Goal: Task Accomplishment & Management: Manage account settings

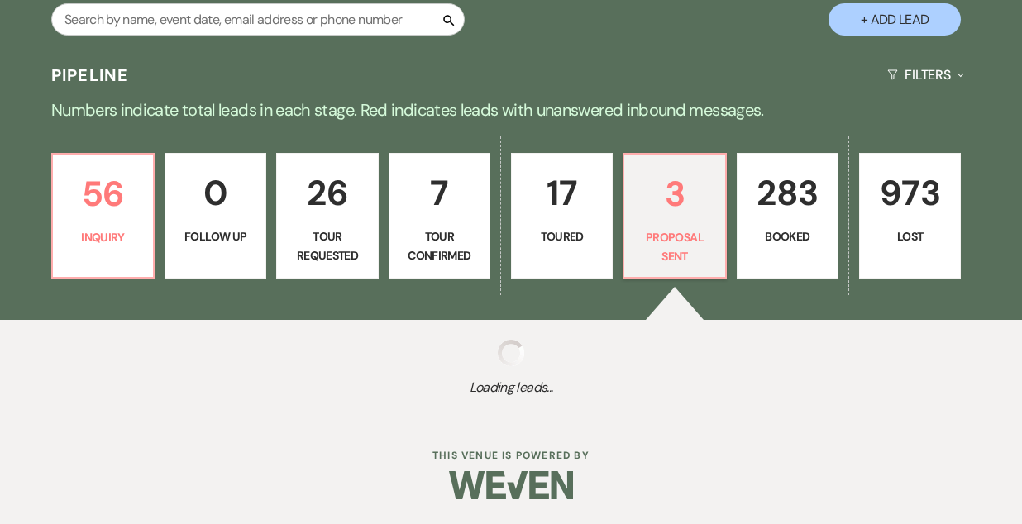
select select "6"
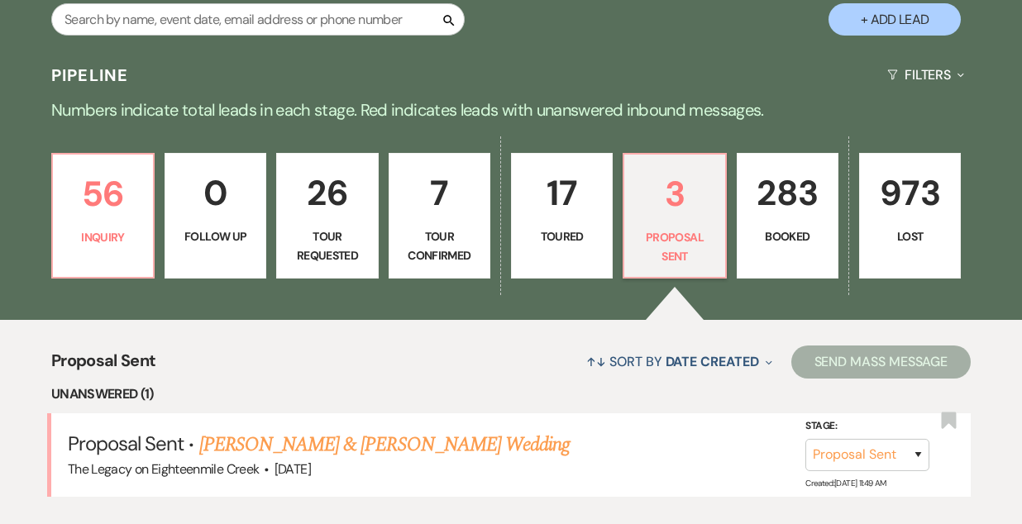
scroll to position [442, 0]
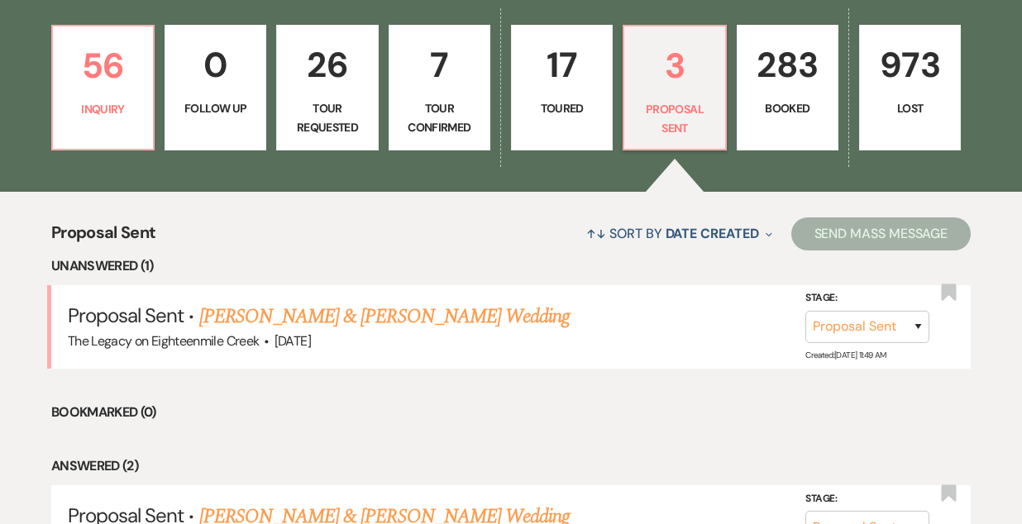
click at [775, 98] on link "283 Booked" at bounding box center [788, 88] width 102 height 126
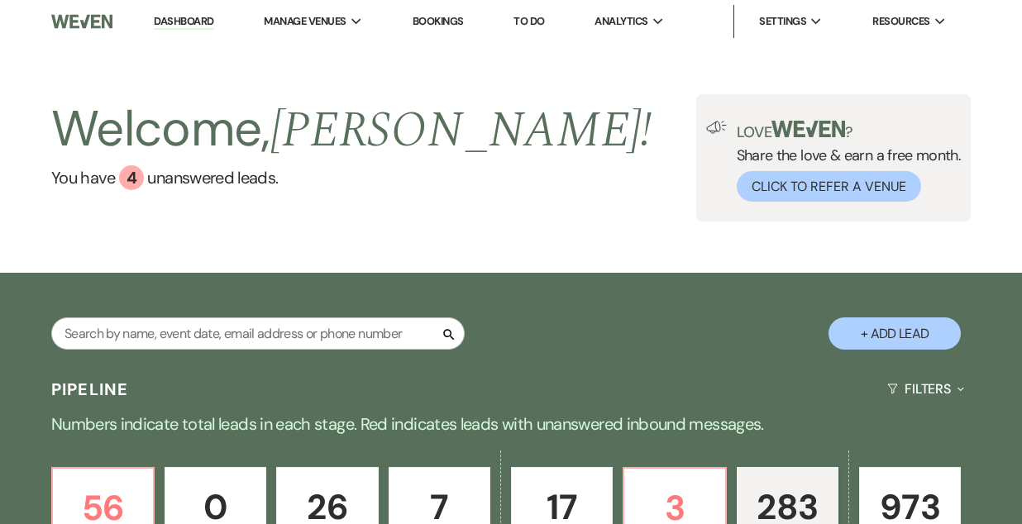
click at [431, 12] on li "Bookings" at bounding box center [438, 21] width 68 height 33
click at [439, 28] on li "Bookings" at bounding box center [438, 21] width 68 height 33
click at [439, 16] on link "Bookings" at bounding box center [438, 21] width 51 height 14
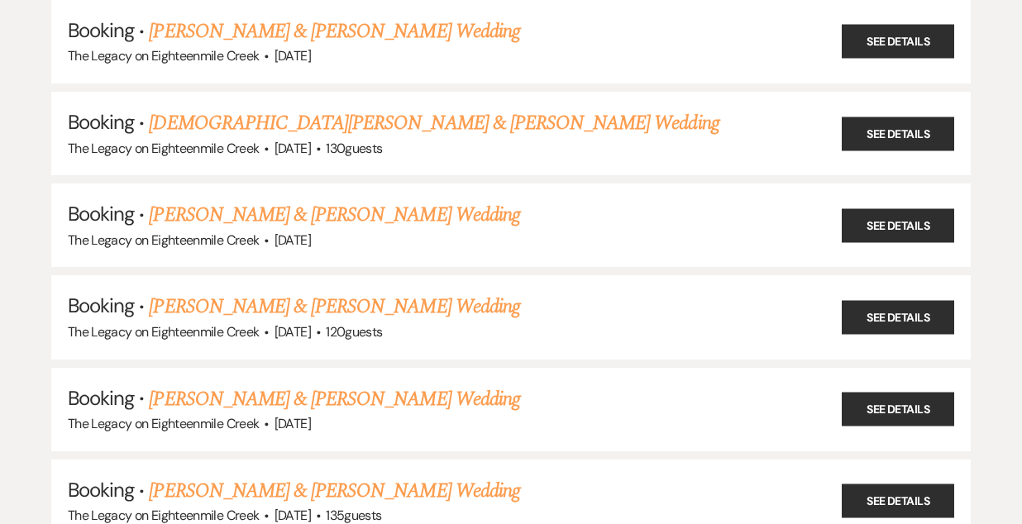
scroll to position [304, 0]
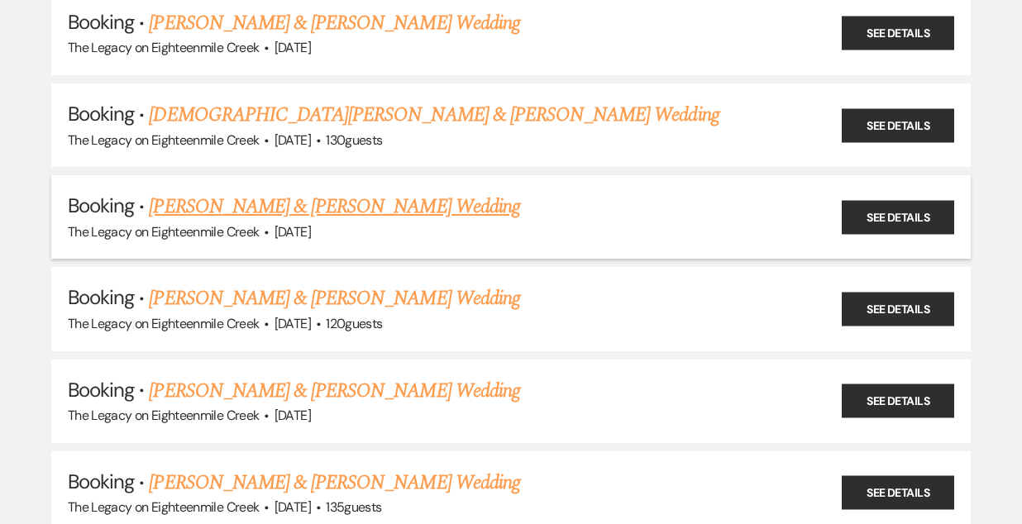
click at [393, 200] on link "[PERSON_NAME] & [PERSON_NAME] Wedding" at bounding box center [334, 207] width 370 height 30
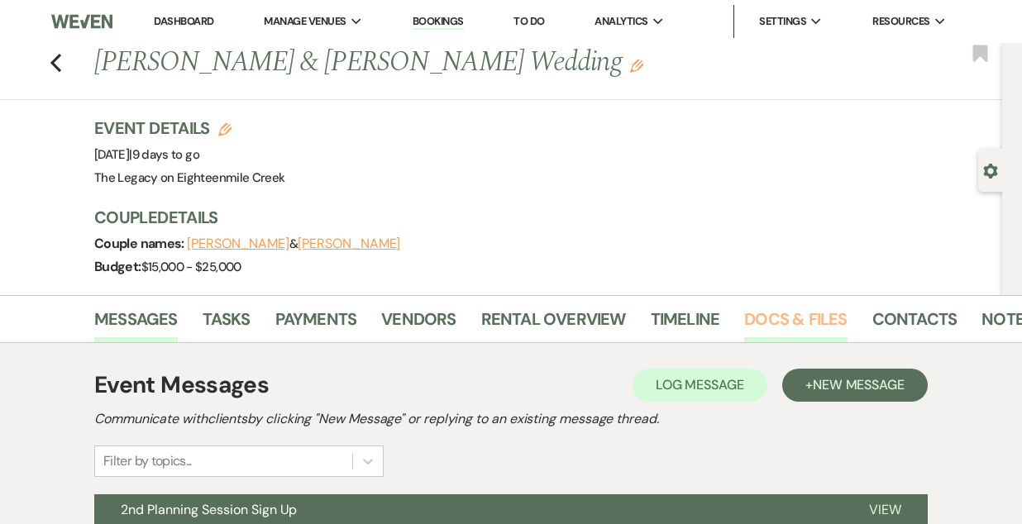
click at [785, 316] on link "Docs & Files" at bounding box center [795, 324] width 103 height 36
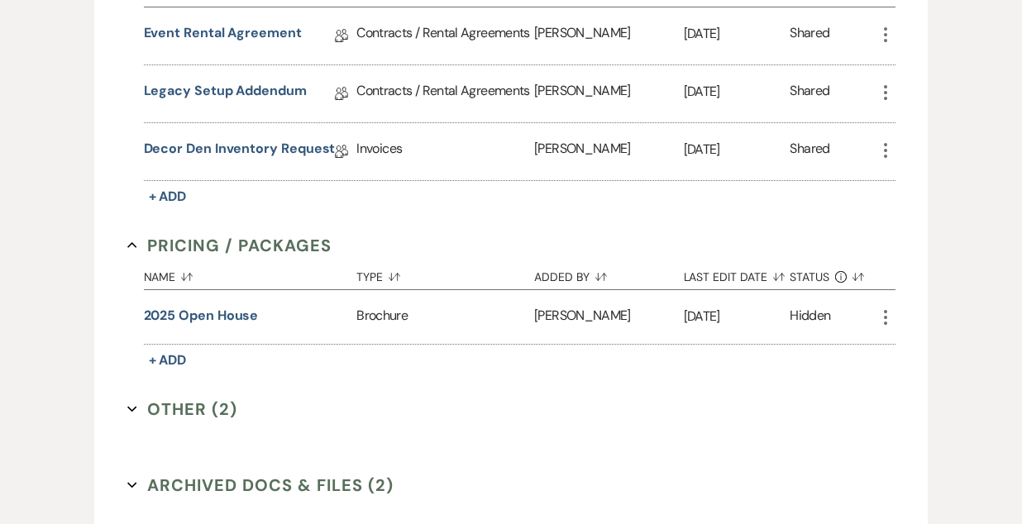
scroll to position [766, 0]
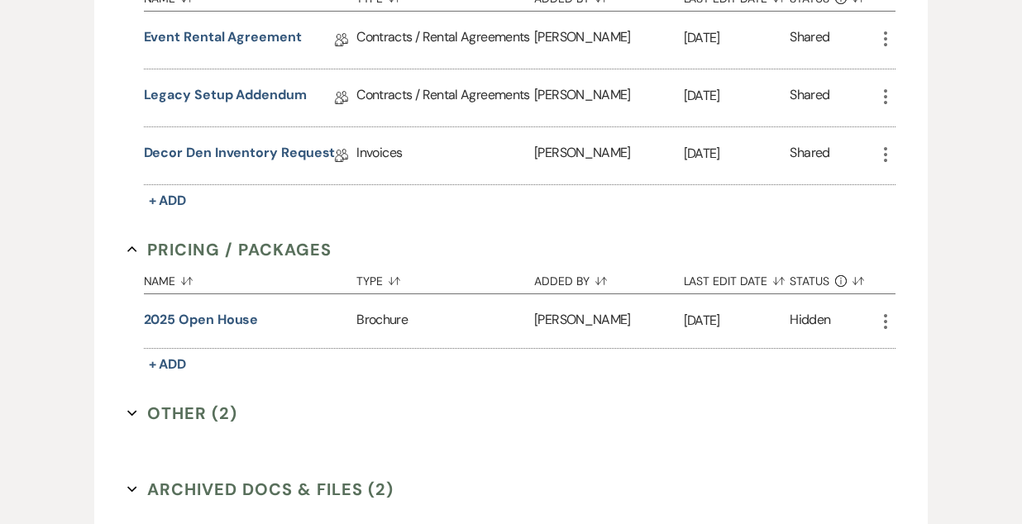
click at [220, 410] on button "Other (2) Expand" at bounding box center [182, 413] width 111 height 25
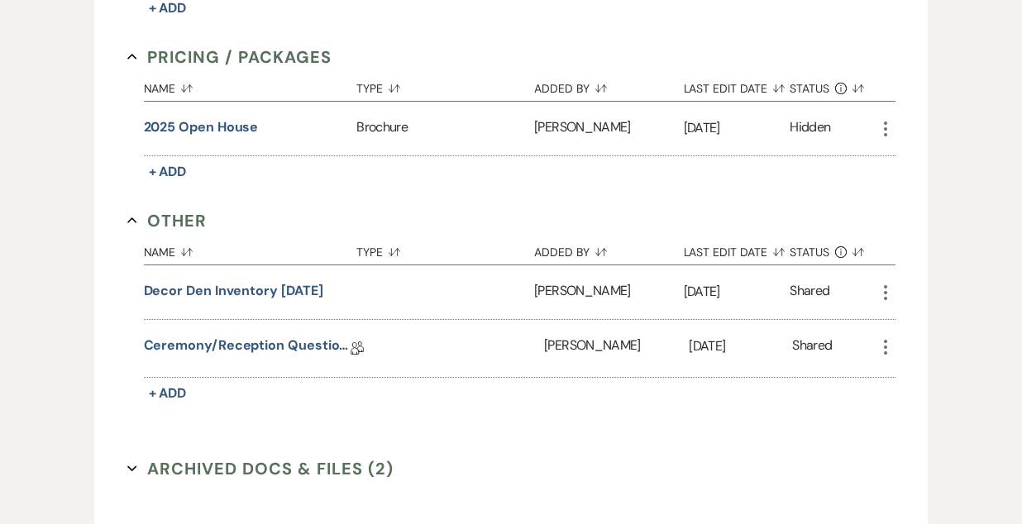
scroll to position [961, 0]
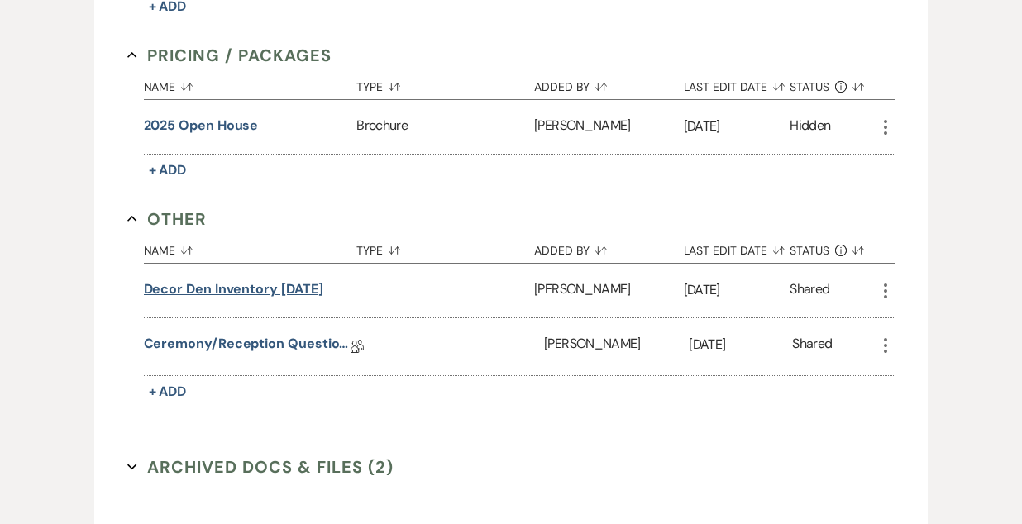
click at [249, 291] on button "Decor Den Inventory [DATE]" at bounding box center [233, 289] width 179 height 20
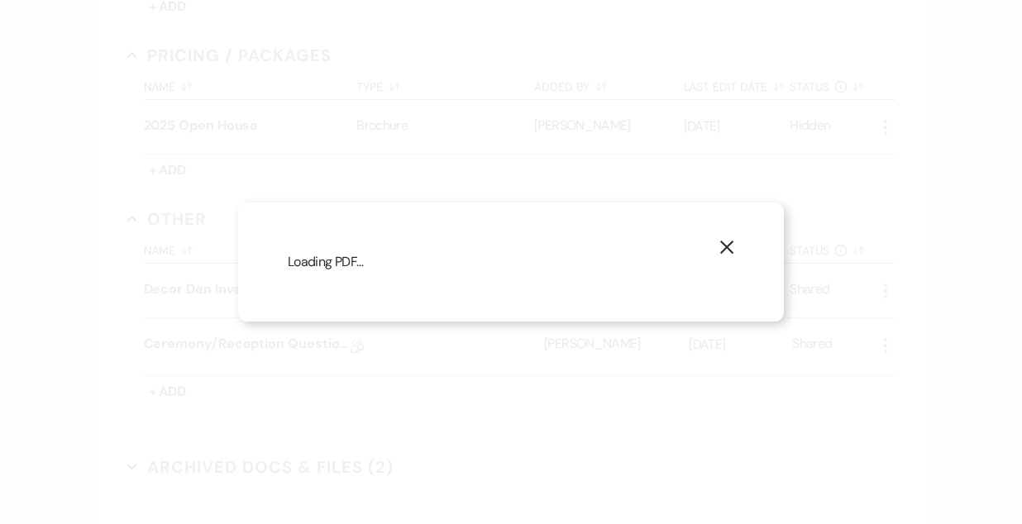
click at [719, 246] on icon "X" at bounding box center [726, 247] width 15 height 15
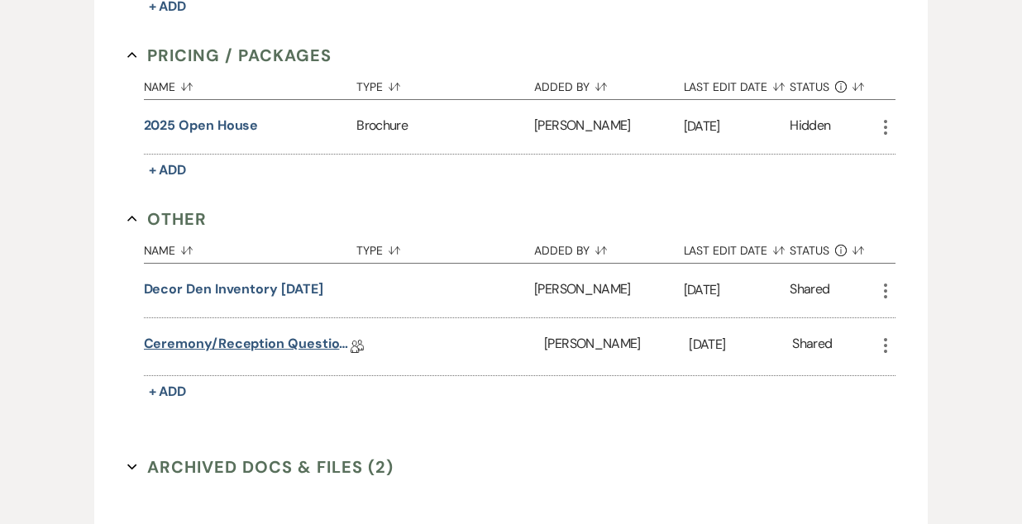
click at [293, 340] on link "Ceremony/Reception Questionnaire" at bounding box center [247, 347] width 207 height 26
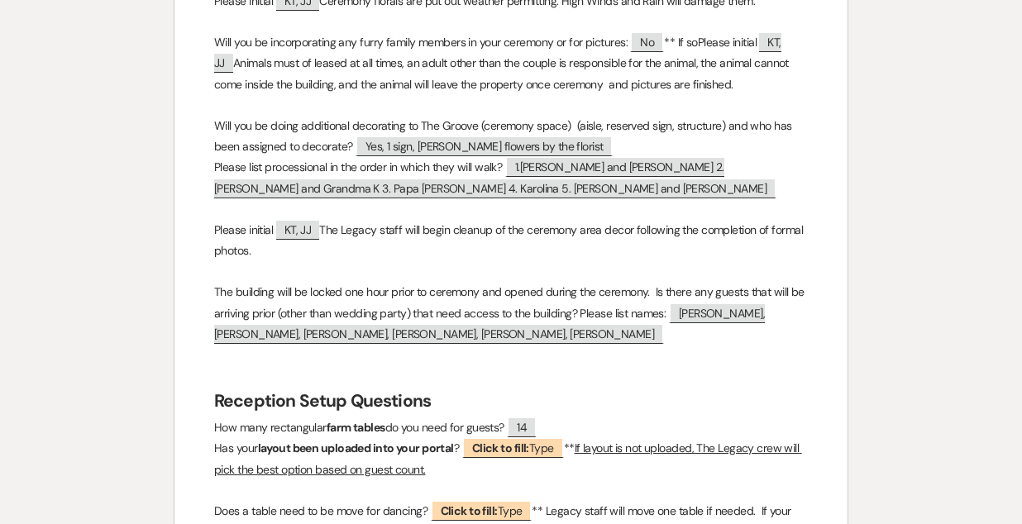
scroll to position [795, 0]
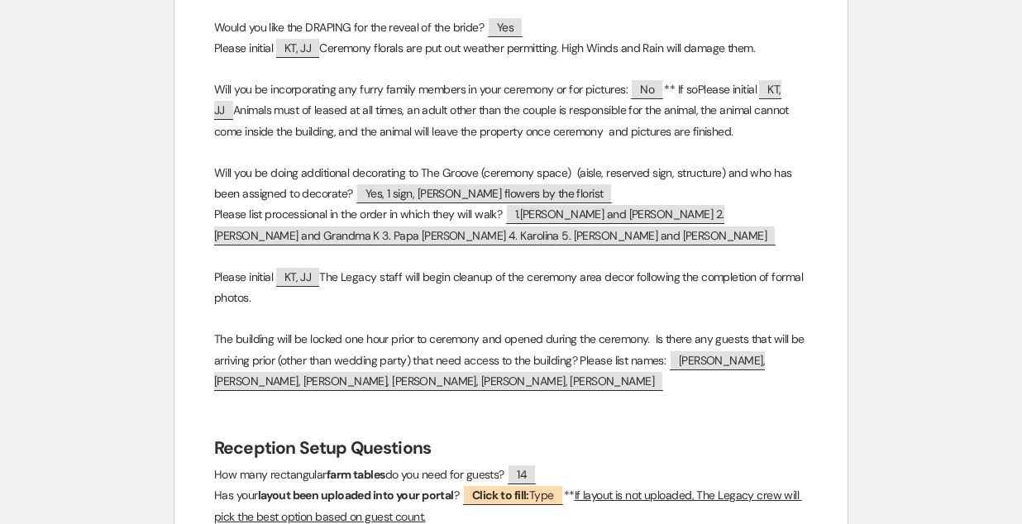
click at [581, 263] on p at bounding box center [511, 256] width 594 height 21
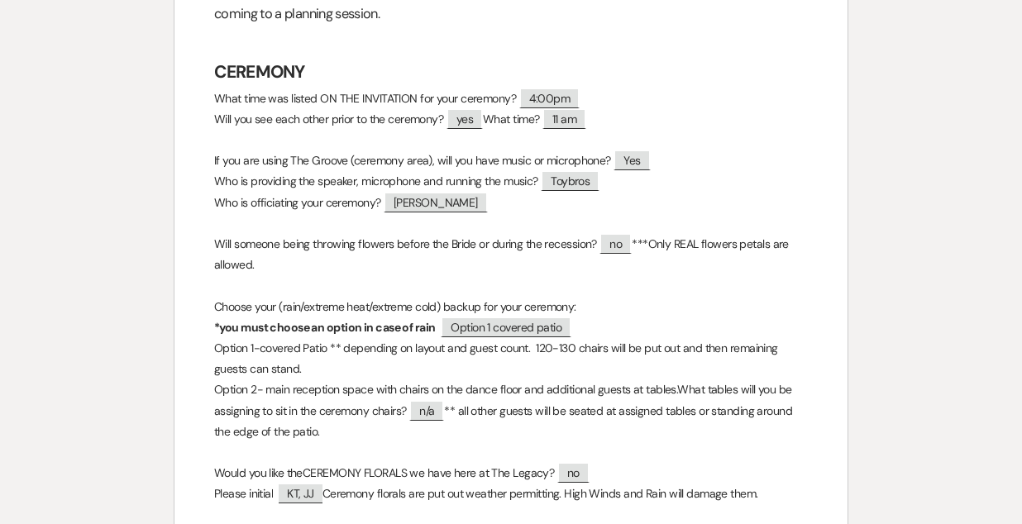
scroll to position [0, 0]
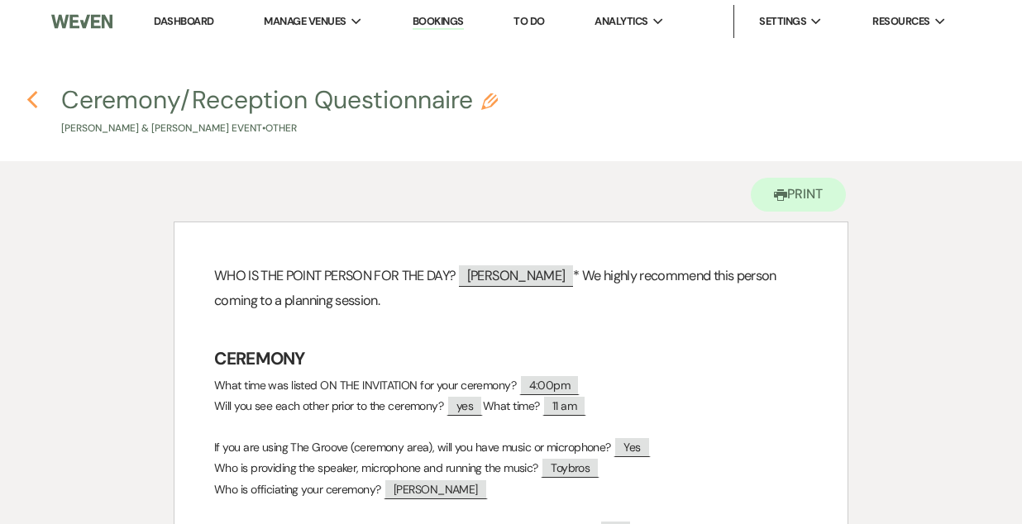
click at [31, 98] on use "button" at bounding box center [32, 100] width 11 height 18
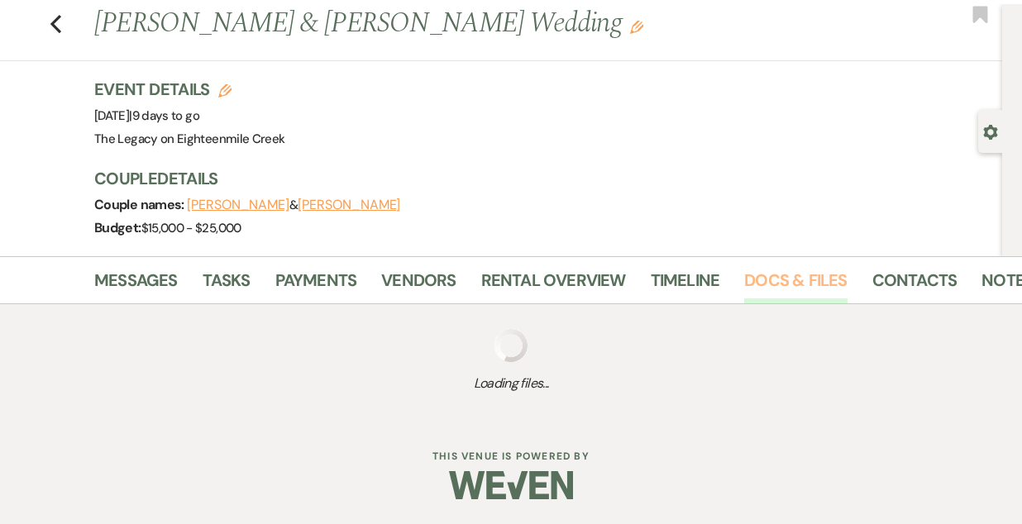
click at [772, 284] on link "Docs & Files" at bounding box center [795, 285] width 103 height 36
click at [415, 278] on link "Vendors" at bounding box center [418, 285] width 74 height 36
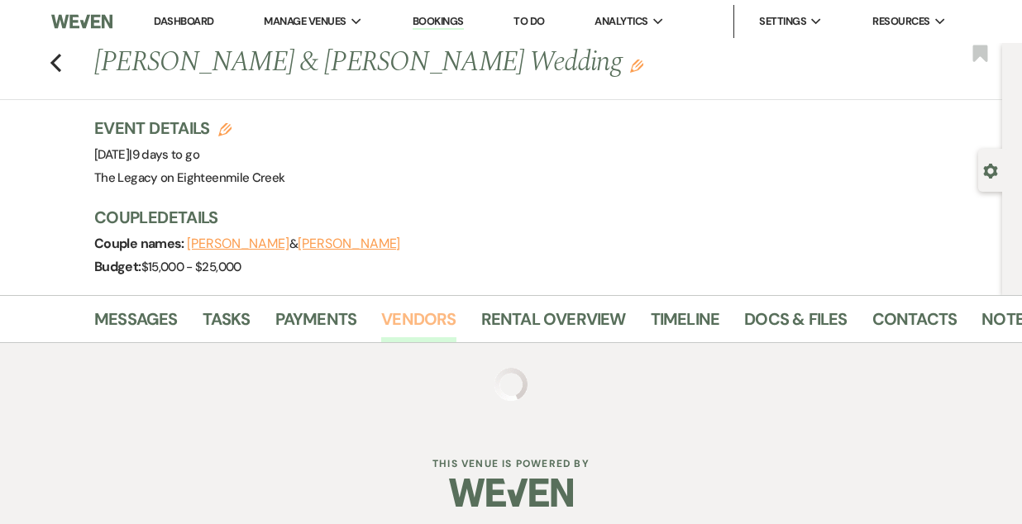
scroll to position [7, 0]
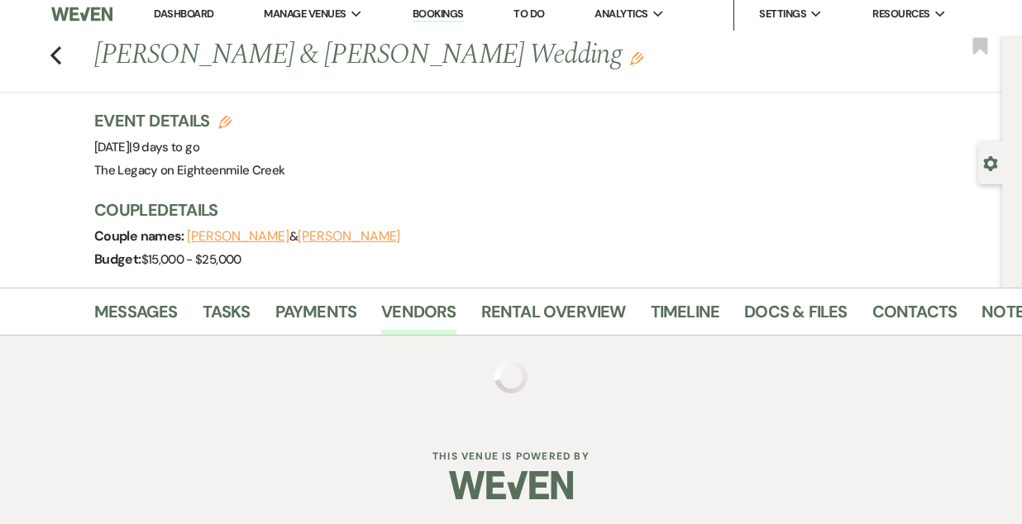
click at [447, 19] on link "Bookings" at bounding box center [438, 15] width 51 height 16
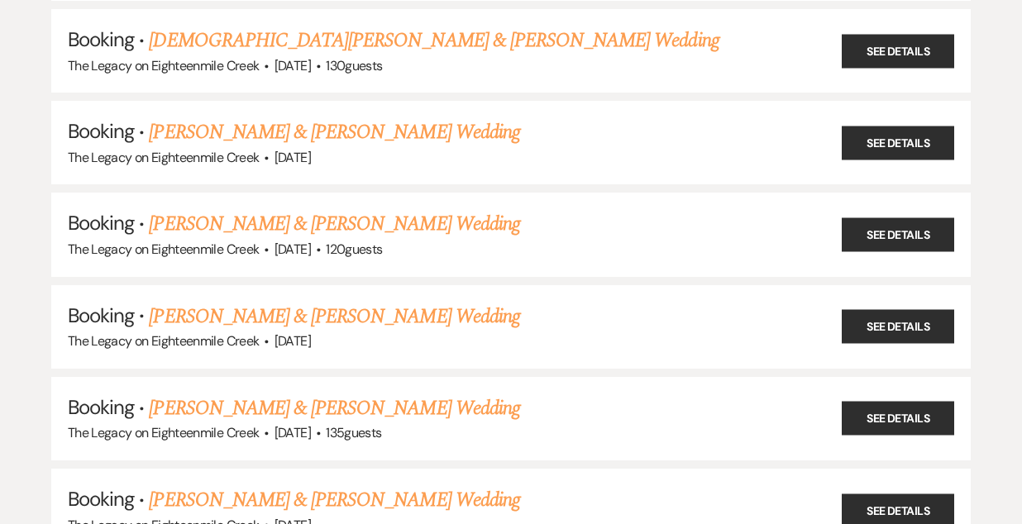
scroll to position [381, 0]
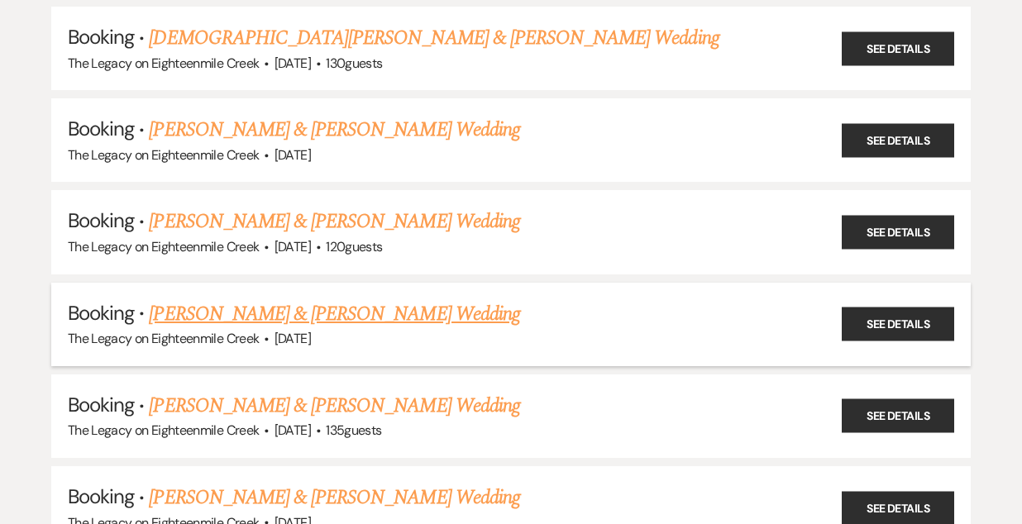
click at [407, 299] on link "[PERSON_NAME] & [PERSON_NAME] Wedding" at bounding box center [334, 314] width 370 height 30
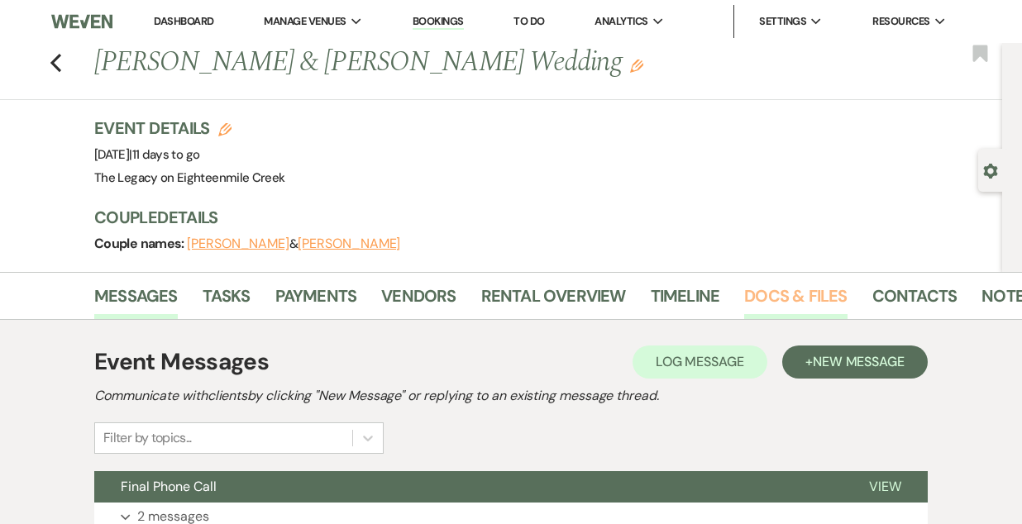
click at [781, 284] on link "Docs & Files" at bounding box center [795, 301] width 103 height 36
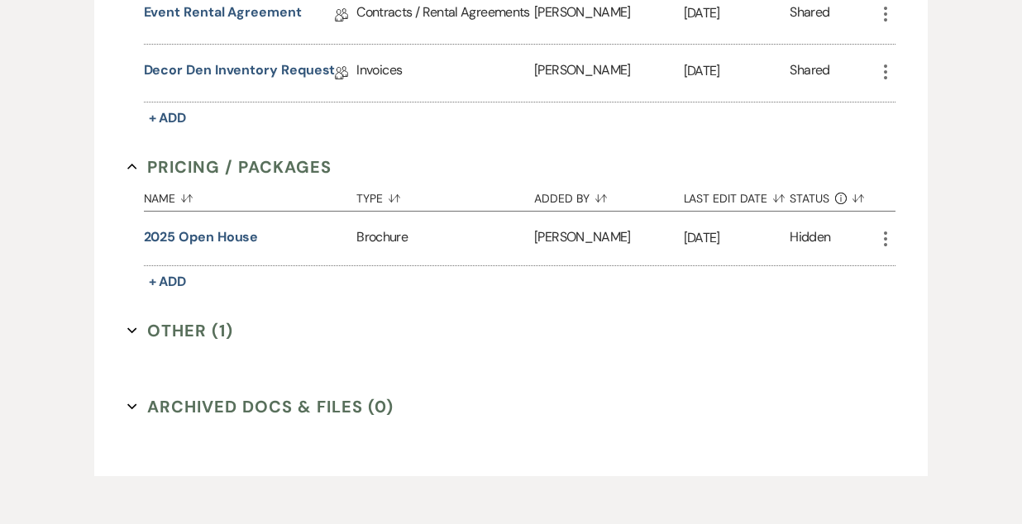
scroll to position [553, 0]
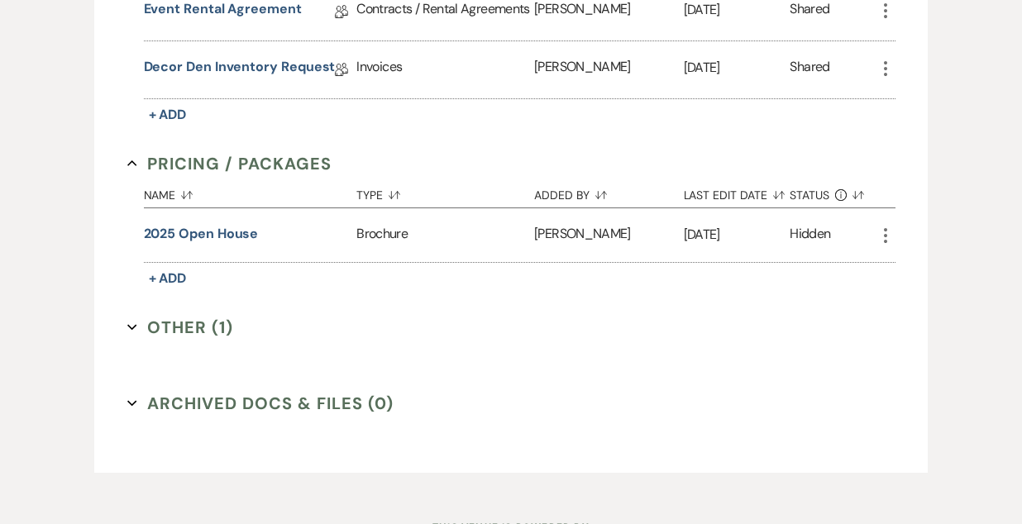
click at [181, 322] on button "Other (1) Expand" at bounding box center [180, 327] width 107 height 25
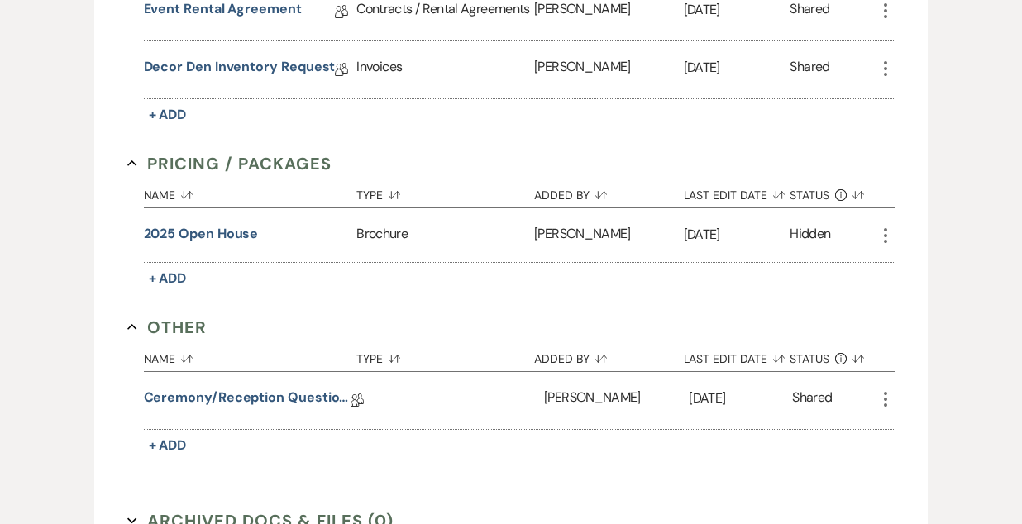
click at [262, 398] on link "Ceremony/Reception Questionnaire" at bounding box center [247, 401] width 207 height 26
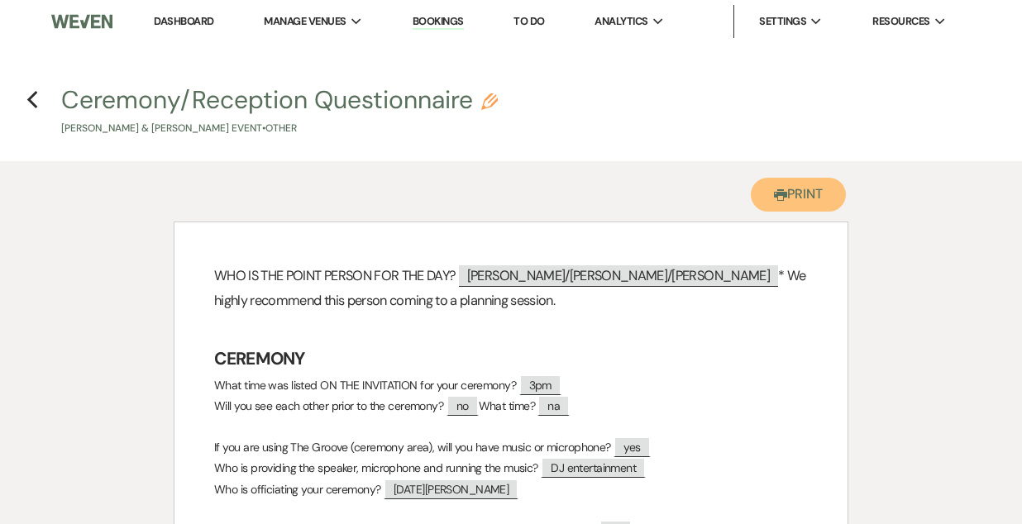
click at [787, 195] on button "Printer Print" at bounding box center [798, 195] width 95 height 34
click at [31, 98] on use "button" at bounding box center [32, 100] width 11 height 18
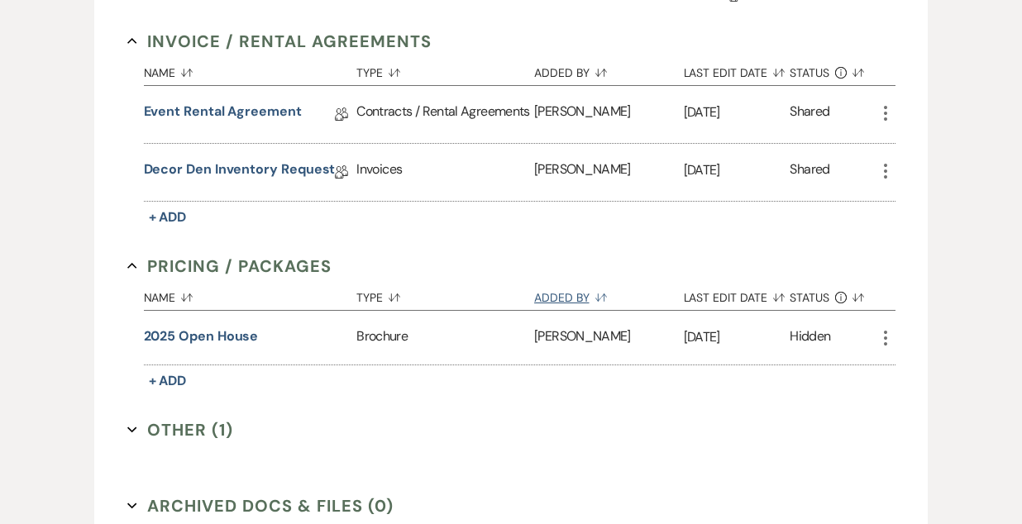
scroll to position [413, 0]
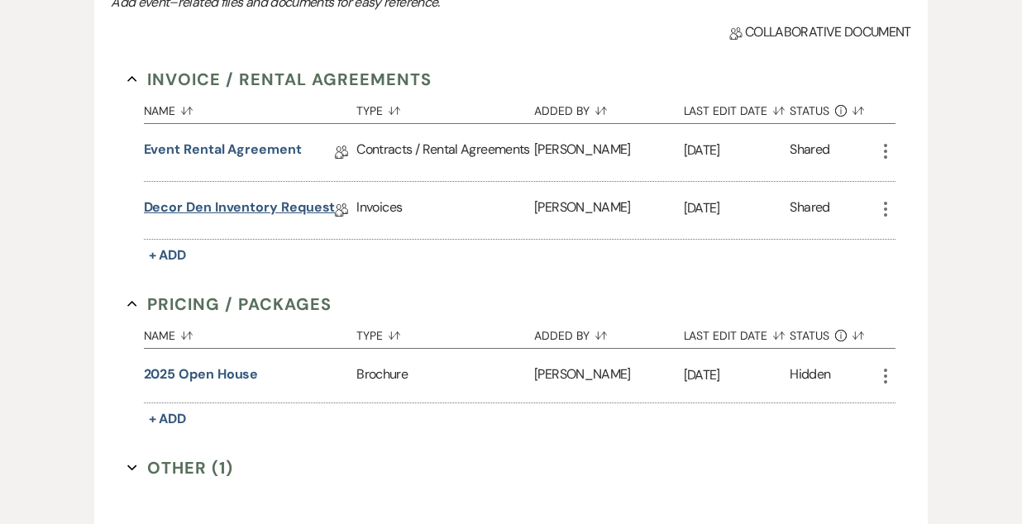
click at [298, 206] on link "Decor Den Inventory Request" at bounding box center [240, 211] width 192 height 26
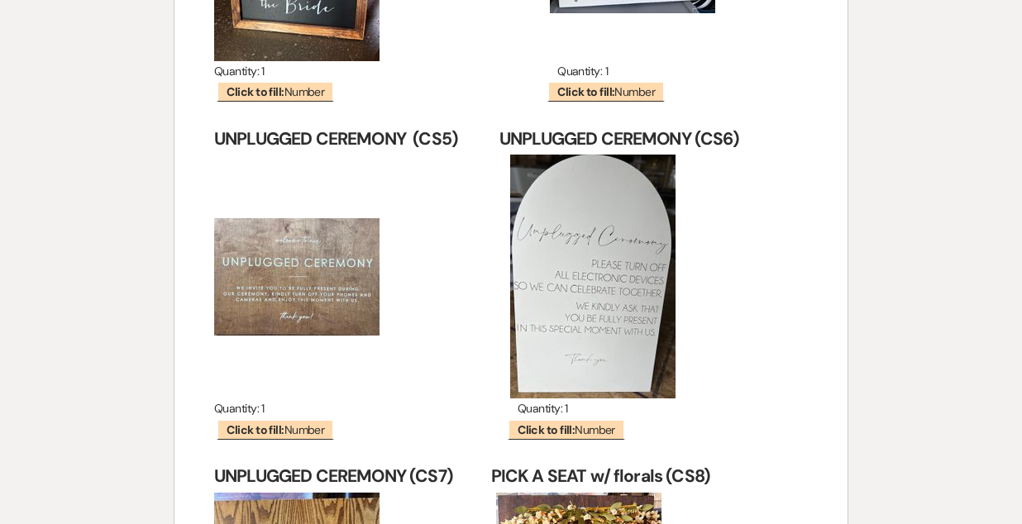
scroll to position [17769, 0]
